Goal: Task Accomplishment & Management: Use online tool/utility

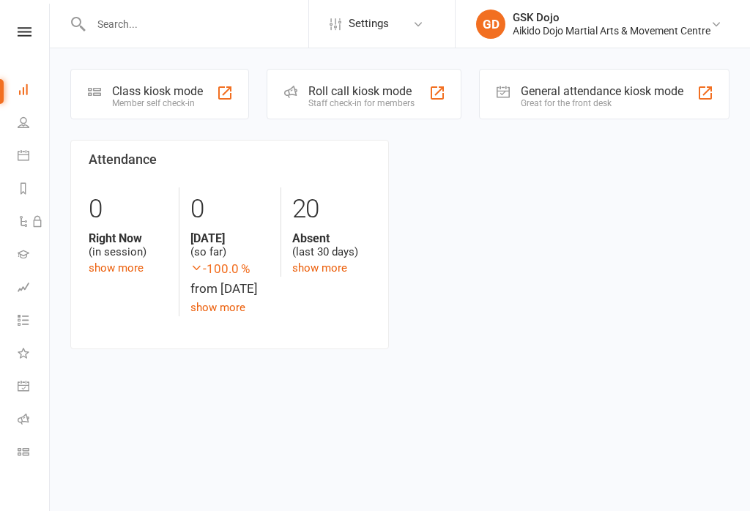
click at [131, 90] on div "Class kiosk mode" at bounding box center [157, 91] width 91 height 14
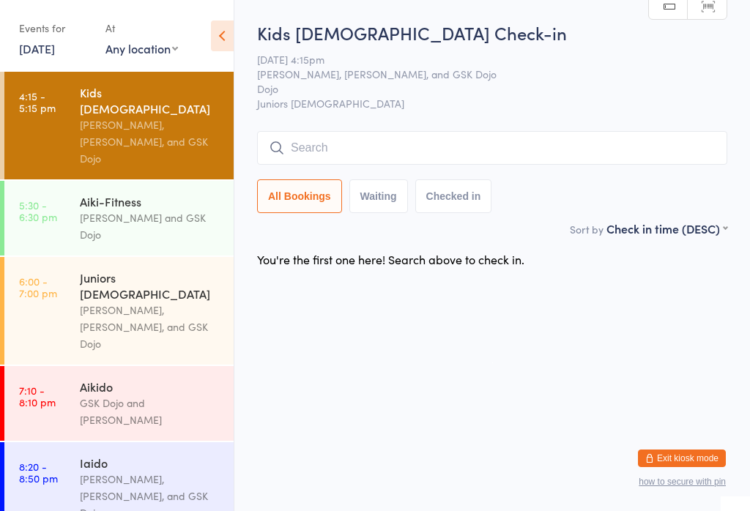
click at [664, 140] on input "search" at bounding box center [492, 148] width 470 height 34
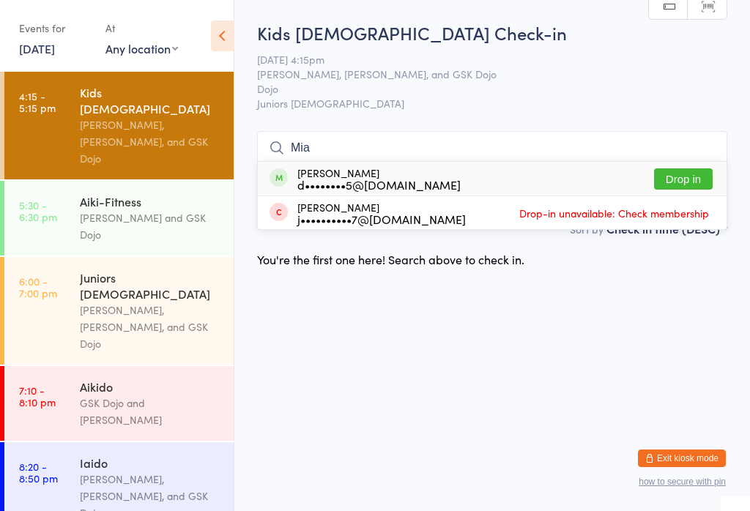
type input "Mia"
click at [688, 168] on button "Drop in" at bounding box center [683, 178] width 59 height 21
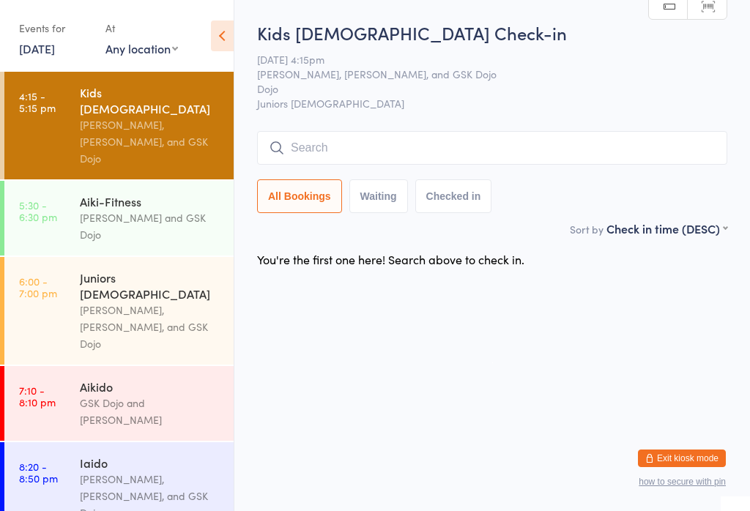
scroll to position [0, 0]
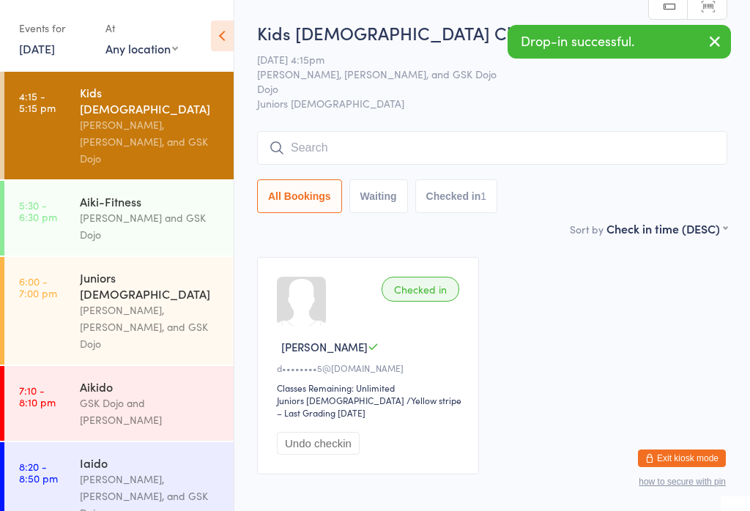
click at [504, 139] on input "search" at bounding box center [492, 148] width 470 height 34
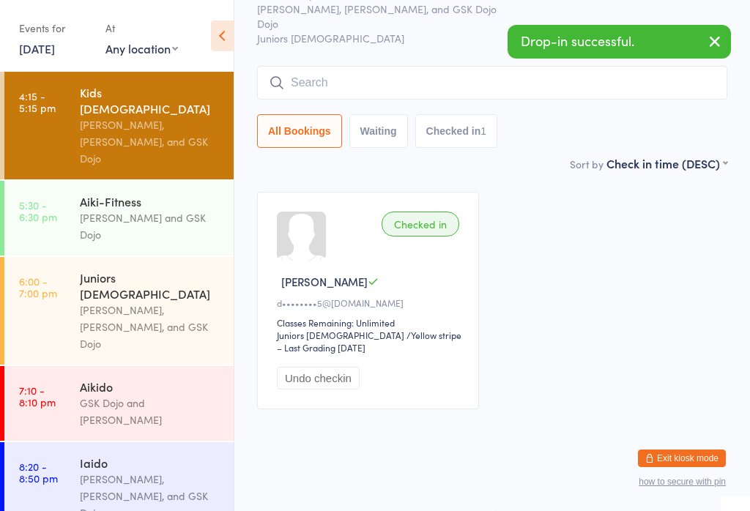
scroll to position [133, 0]
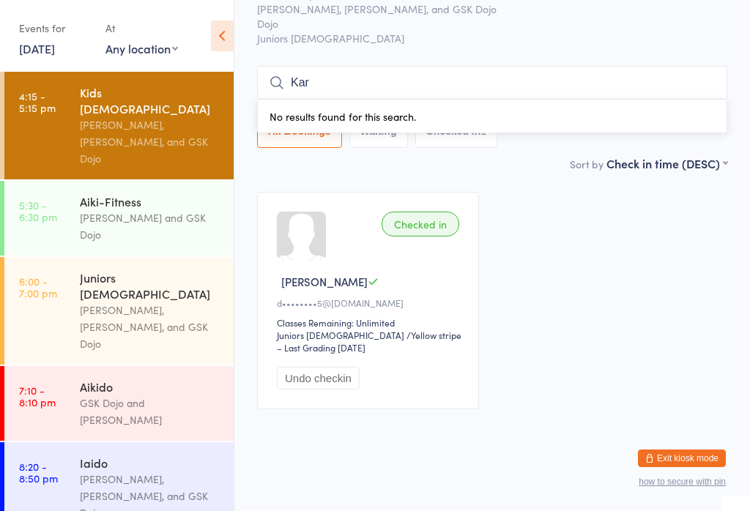
type input "Kar"
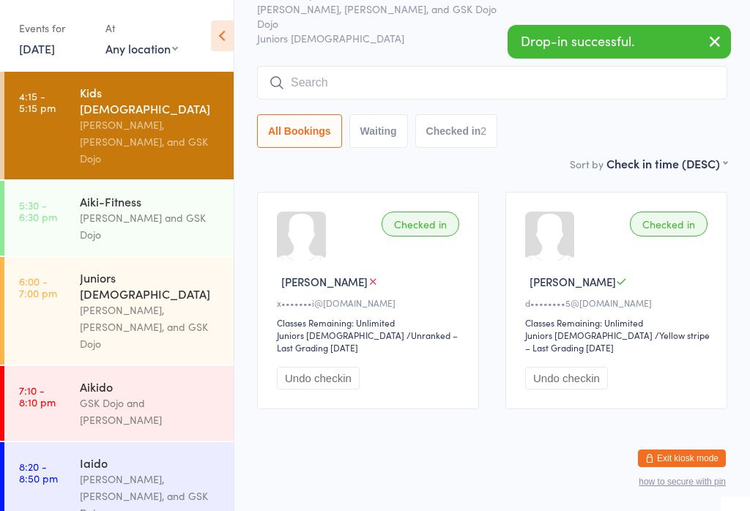
type input "k"
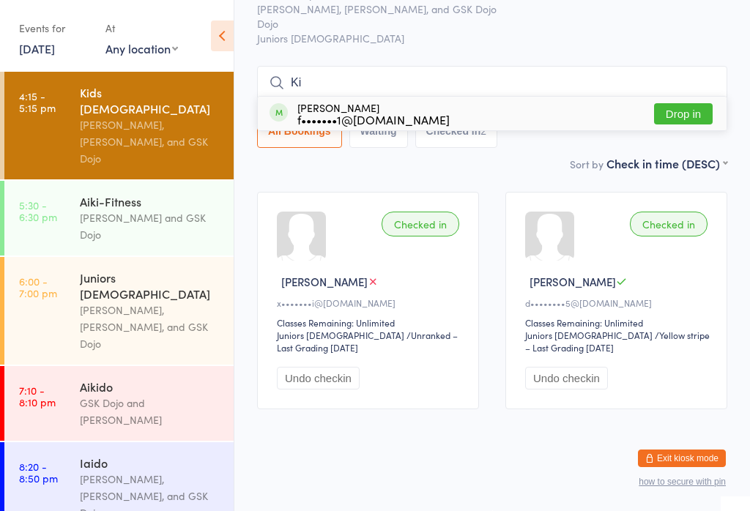
type input "Ki"
click at [664, 103] on button "Drop in" at bounding box center [683, 113] width 59 height 21
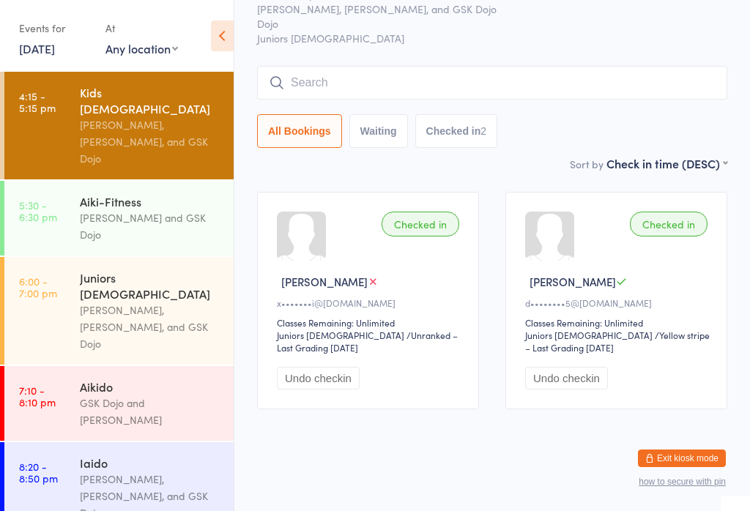
scroll to position [78, 0]
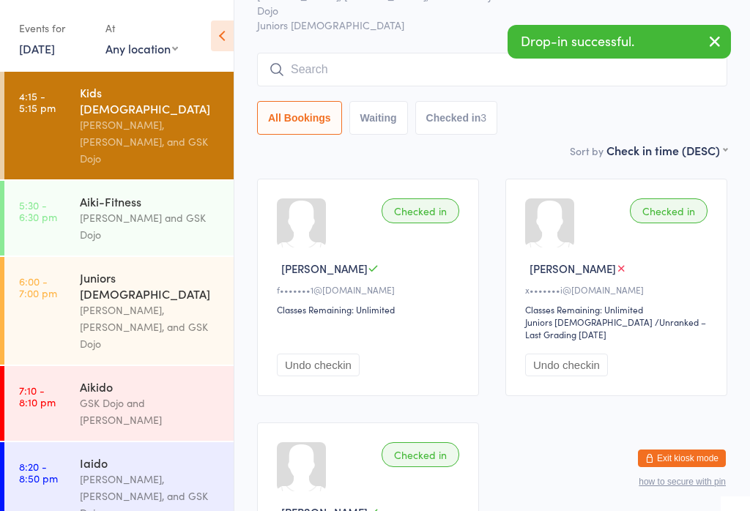
click at [333, 56] on input "search" at bounding box center [492, 70] width 470 height 34
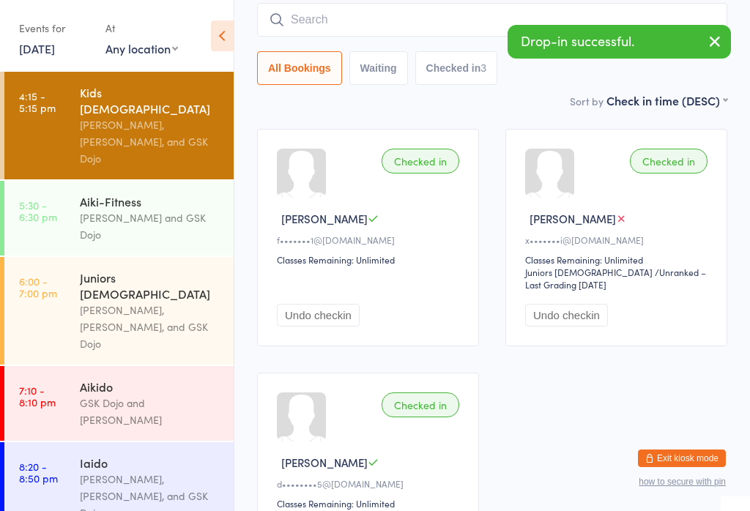
scroll to position [133, 0]
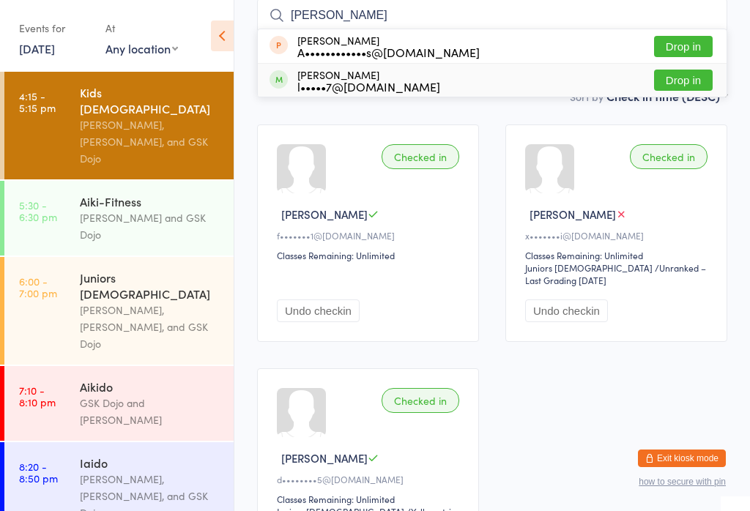
type input "[PERSON_NAME]"
click at [693, 80] on button "Drop in" at bounding box center [683, 80] width 59 height 21
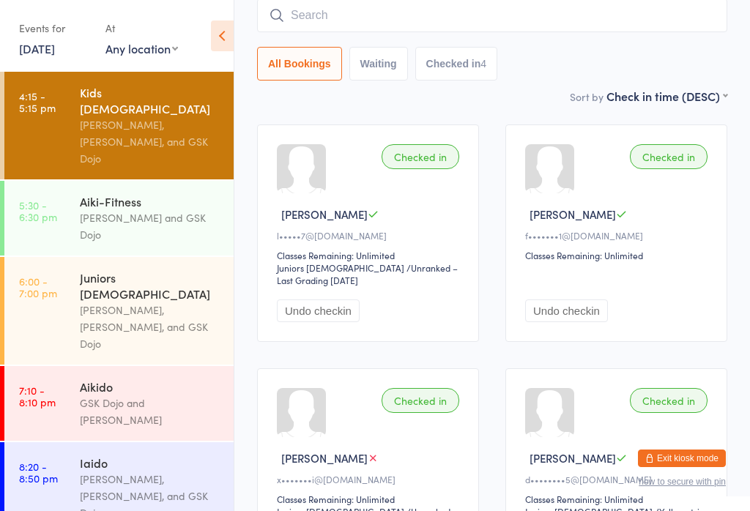
click at [664, 4] on input "search" at bounding box center [492, 16] width 470 height 34
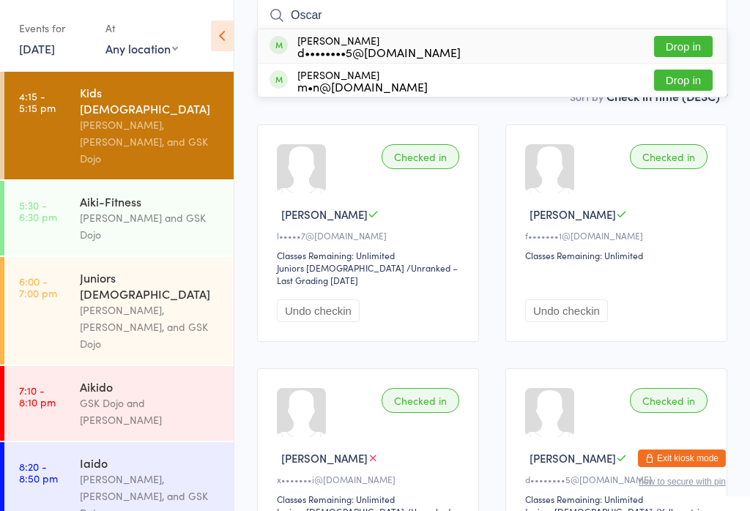
type input "Oscar"
click at [699, 40] on button "Drop in" at bounding box center [683, 46] width 59 height 21
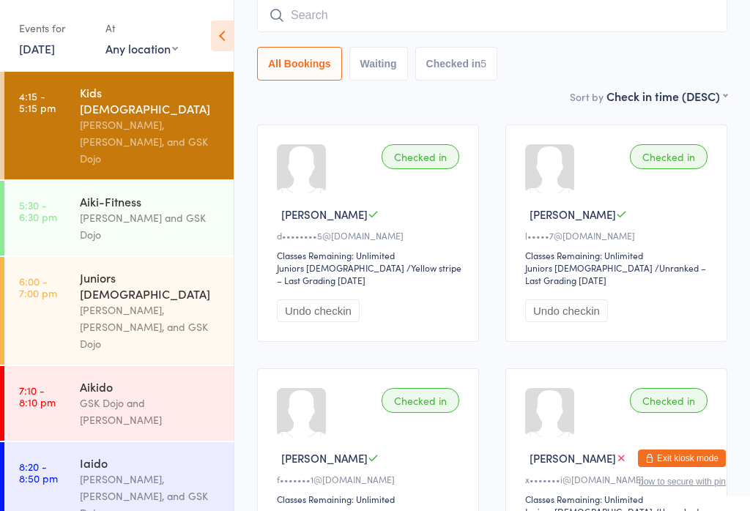
click at [487, 18] on input "search" at bounding box center [492, 16] width 470 height 34
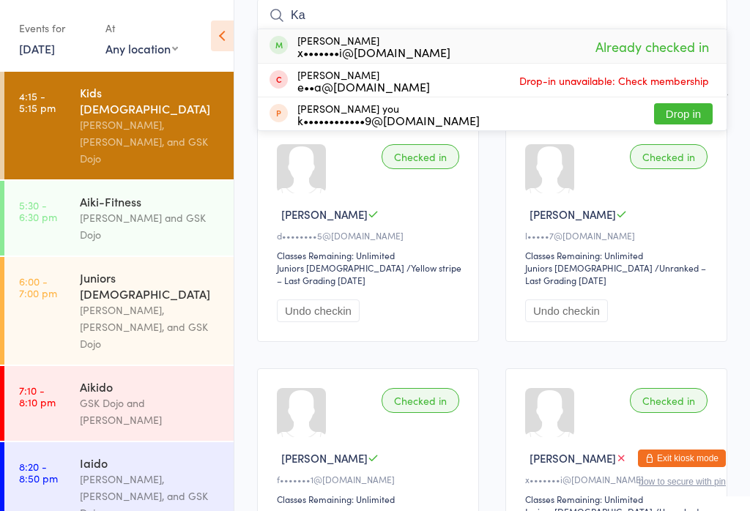
type input "K"
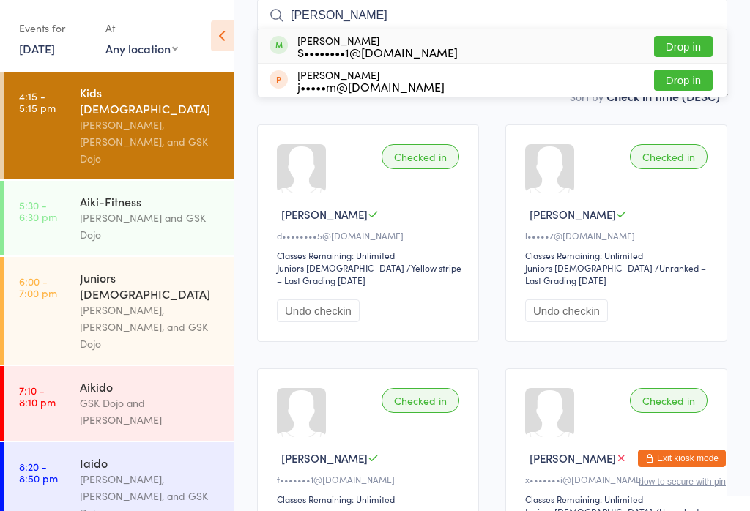
type input "[PERSON_NAME]"
click at [689, 48] on button "Drop in" at bounding box center [683, 46] width 59 height 21
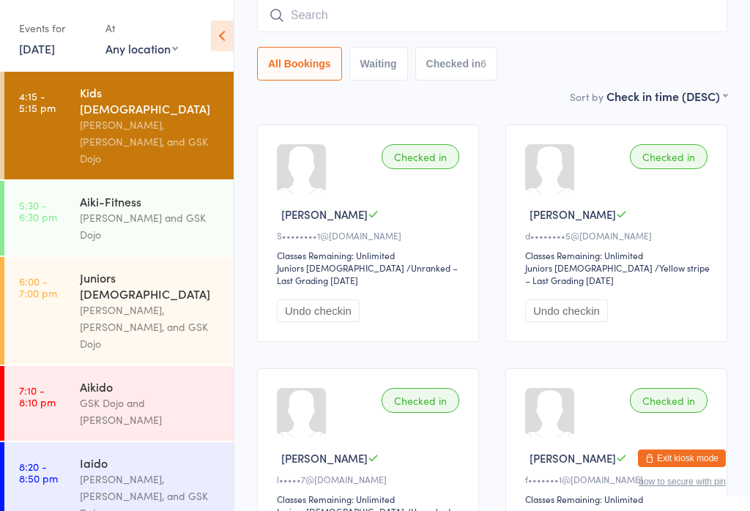
click at [400, 7] on input "search" at bounding box center [492, 16] width 470 height 34
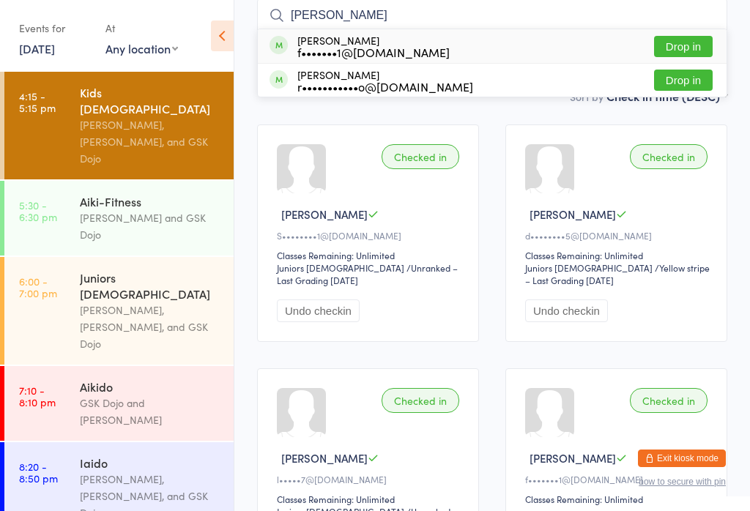
type input "[PERSON_NAME]"
click at [696, 44] on button "Drop in" at bounding box center [683, 46] width 59 height 21
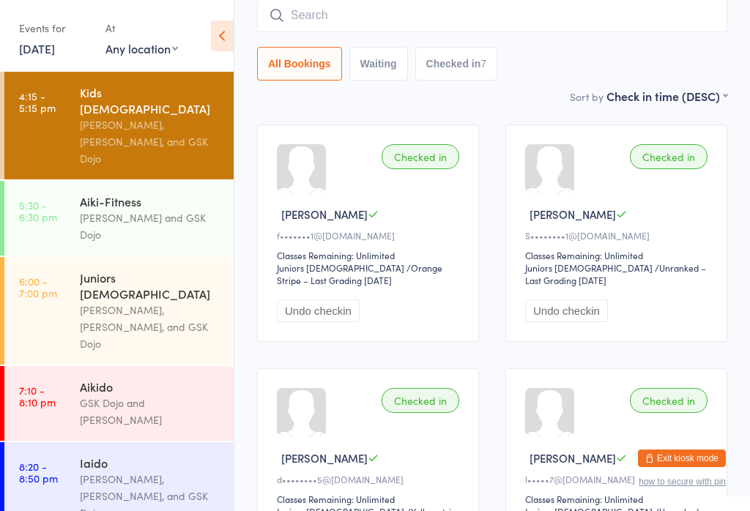
click at [467, 11] on input "search" at bounding box center [492, 16] width 470 height 34
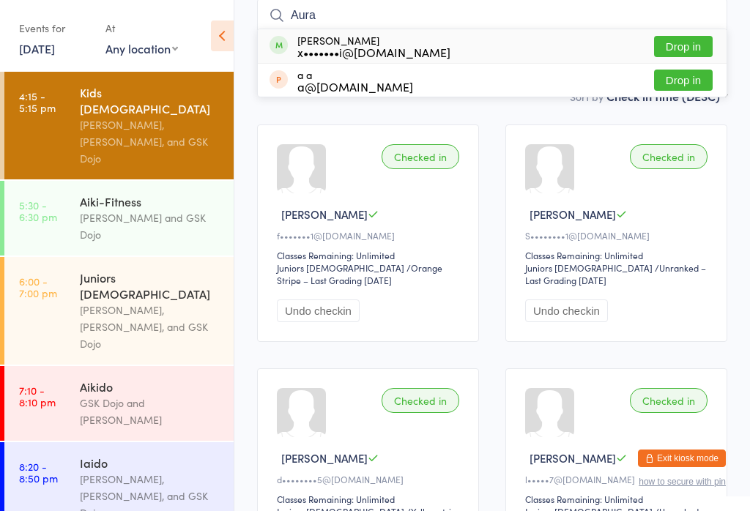
type input "Aura"
click at [686, 43] on button "Drop in" at bounding box center [683, 46] width 59 height 21
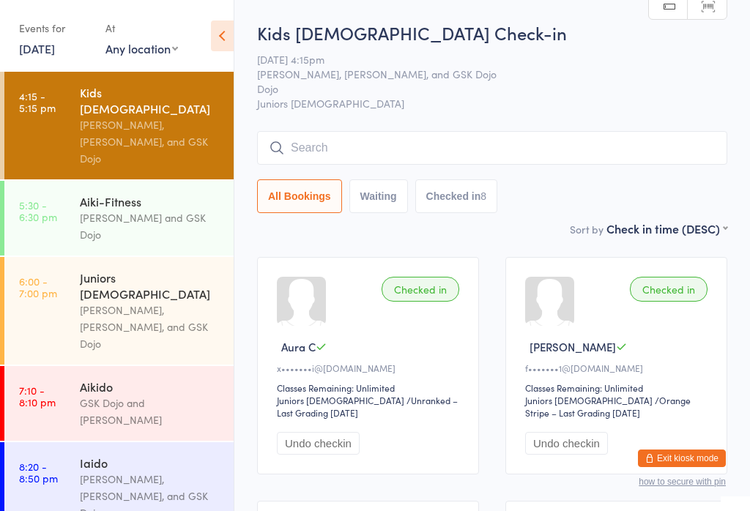
scroll to position [0, 0]
click at [341, 141] on input "search" at bounding box center [492, 148] width 470 height 34
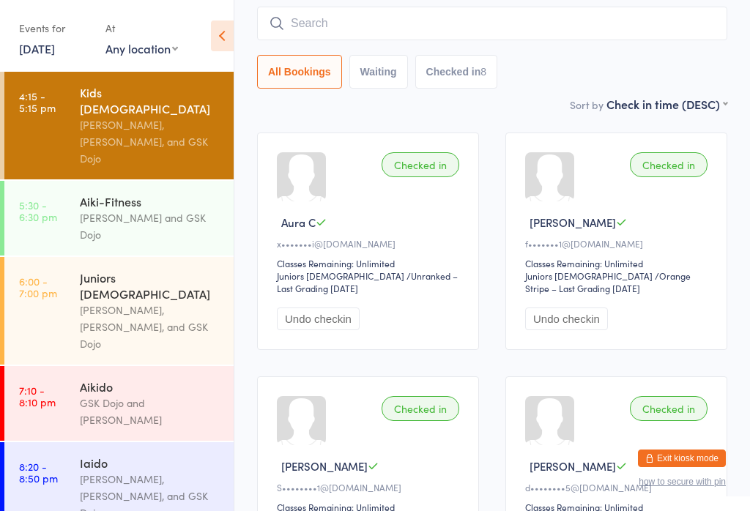
scroll to position [133, 0]
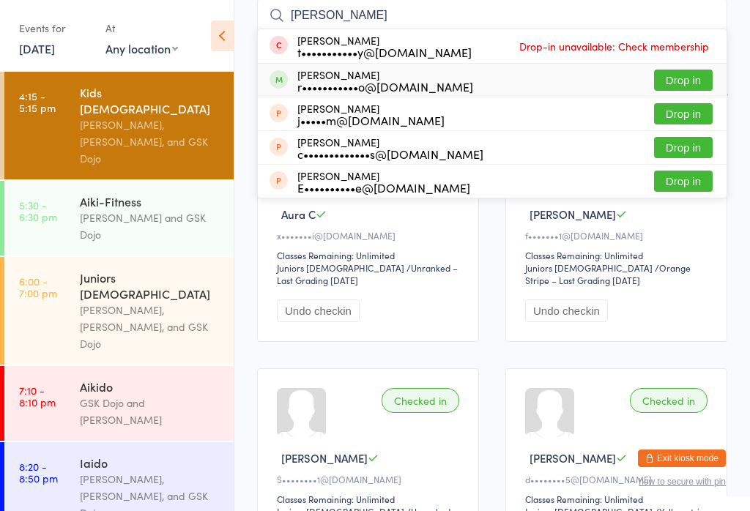
type input "[PERSON_NAME]"
click at [686, 85] on button "Drop in" at bounding box center [683, 80] width 59 height 21
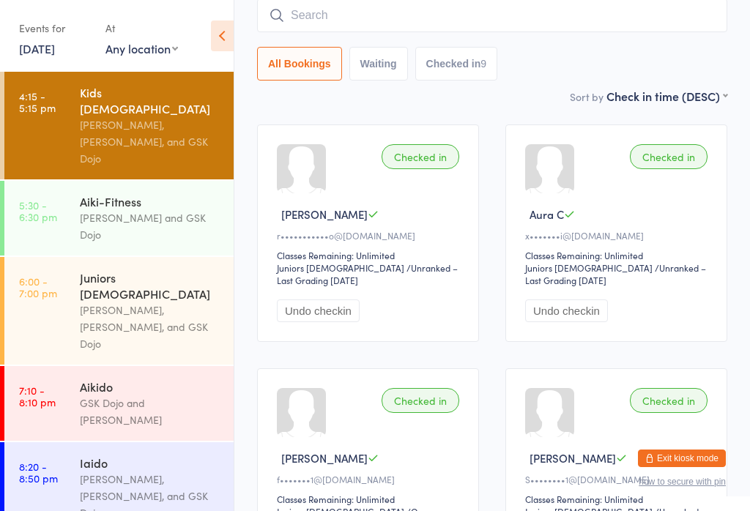
click at [464, 16] on input "search" at bounding box center [492, 16] width 470 height 34
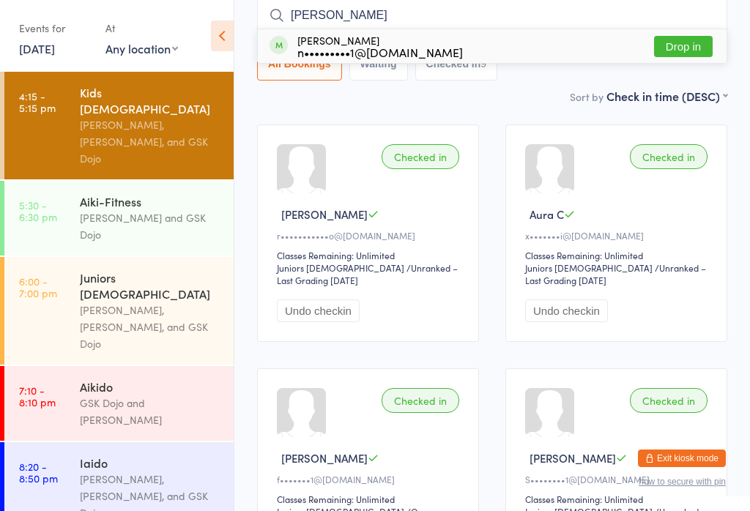
type input "[PERSON_NAME]"
click at [680, 48] on button "Drop in" at bounding box center [683, 46] width 59 height 21
